Goal: Information Seeking & Learning: Compare options

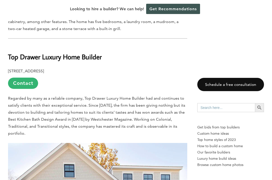
scroll to position [1644, 0]
click at [32, 78] on link "Contact" at bounding box center [23, 83] width 30 height 11
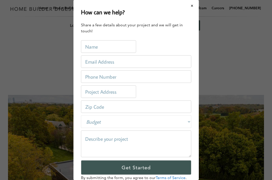
scroll to position [0, 0]
click at [191, 5] on button "Close modal" at bounding box center [192, 6] width 13 height 11
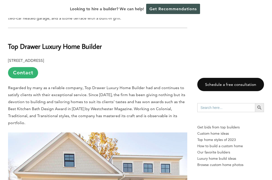
scroll to position [1653, 0]
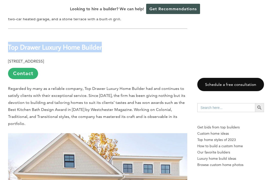
drag, startPoint x: 9, startPoint y: 27, endPoint x: 106, endPoint y: 30, distance: 97.4
click at [106, 35] on h2 "Top Drawer Luxury Home Builder" at bounding box center [97, 43] width 179 height 17
copy b "Top Drawer Luxury Home Builder"
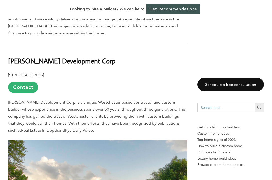
scroll to position [2194, 0]
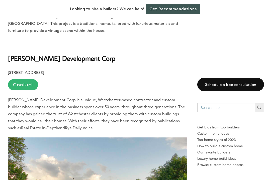
click at [43, 54] on b "[PERSON_NAME] Development Corp" at bounding box center [62, 58] width 108 height 9
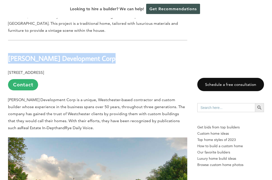
click at [43, 54] on b "[PERSON_NAME] Development Corp" at bounding box center [62, 58] width 108 height 9
copy div "[PERSON_NAME] Development Corp"
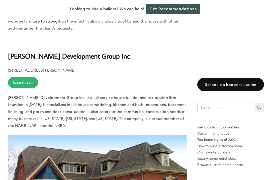
scroll to position [2472, 0]
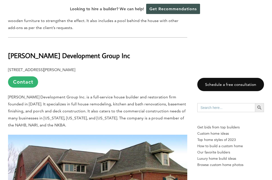
click at [78, 51] on b "[PERSON_NAME] Development Group Inc" at bounding box center [69, 55] width 122 height 9
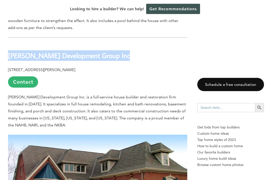
click at [78, 51] on b "[PERSON_NAME] Development Group Inc" at bounding box center [69, 55] width 122 height 9
copy div "[PERSON_NAME] Development Group Inc"
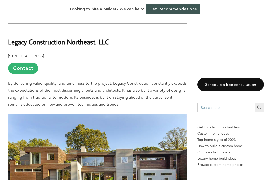
scroll to position [2722, 0]
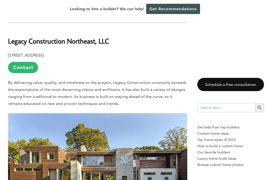
click at [63, 37] on b "Legacy Construction Northeast, LLC" at bounding box center [58, 41] width 101 height 9
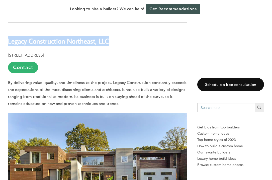
click at [63, 37] on b "Legacy Construction Northeast, LLC" at bounding box center [58, 41] width 101 height 9
copy div "Legacy Construction Northeast, LLC"
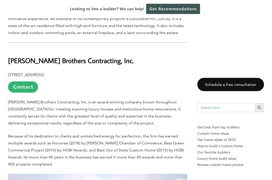
scroll to position [2965, 0]
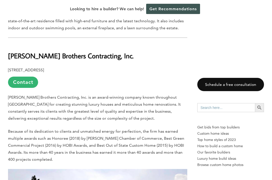
click at [47, 51] on b "[PERSON_NAME] Brothers Contracting, Inc." at bounding box center [71, 55] width 126 height 9
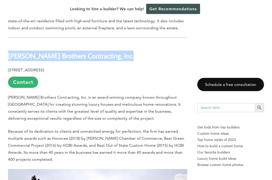
click at [47, 51] on b "[PERSON_NAME] Brothers Contracting, Inc." at bounding box center [71, 55] width 126 height 9
copy div "[PERSON_NAME] Brothers Contracting, Inc."
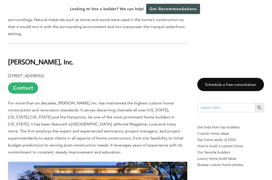
scroll to position [3271, 0]
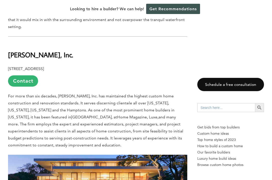
click at [20, 50] on b "[PERSON_NAME], Inc." at bounding box center [40, 54] width 65 height 9
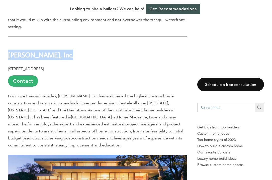
click at [20, 50] on b "[PERSON_NAME], Inc." at bounding box center [40, 54] width 65 height 9
copy div "[PERSON_NAME], Inc."
